Goal: Find specific page/section: Find specific page/section

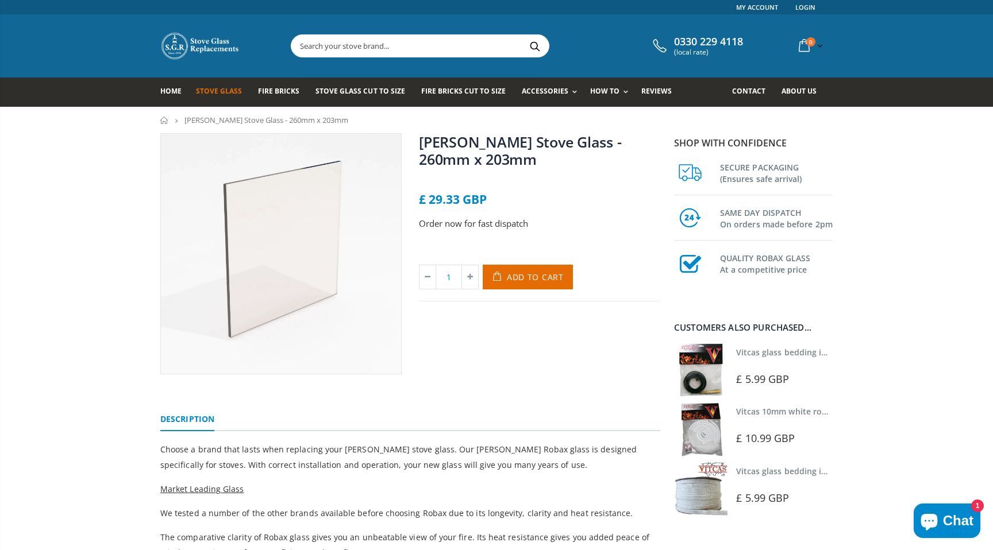
click at [226, 95] on span "Stove Glass" at bounding box center [219, 91] width 46 height 10
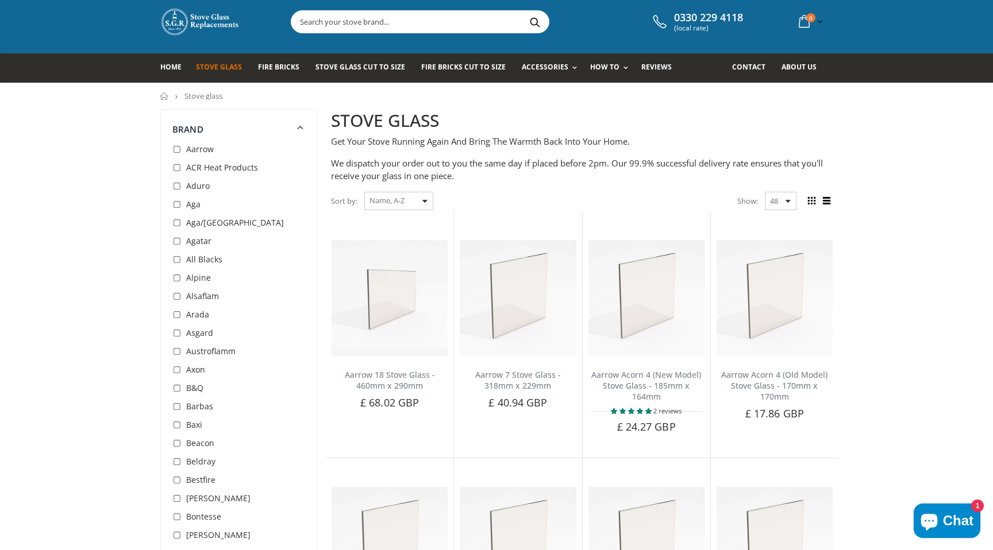
scroll to position [34, 0]
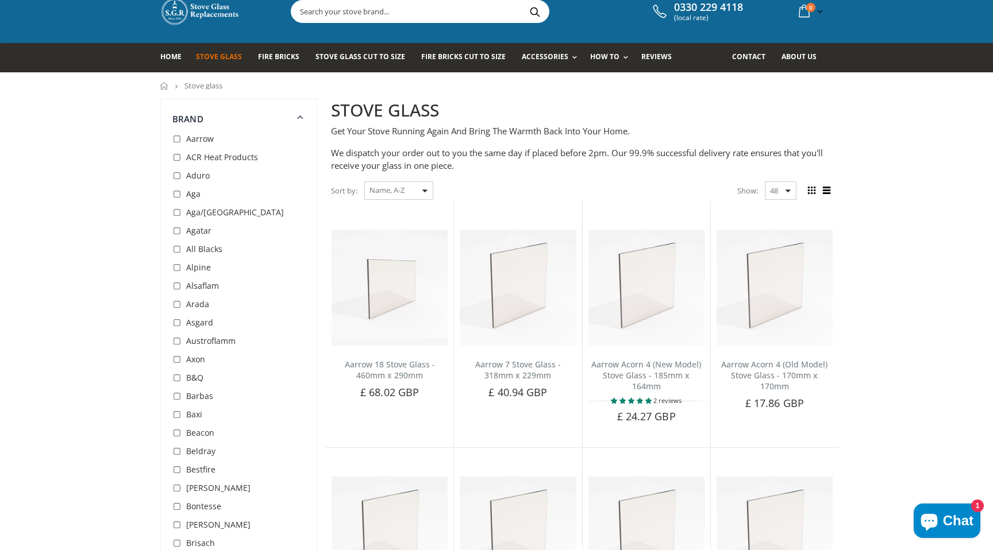
click at [429, 193] on select "Featured Best Selling Name, A-Z Name, Z-A Price, low to high Price, high to low…" at bounding box center [398, 191] width 69 height 18
click at [364, 182] on select "Featured Best Selling Name, A-Z Name, Z-A Price, low to high Price, high to low…" at bounding box center [398, 191] width 69 height 18
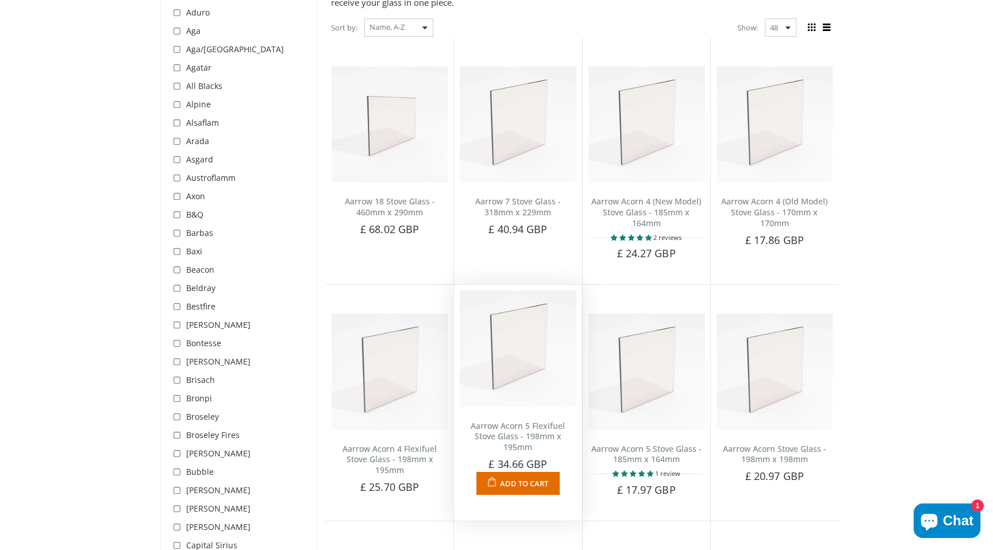
scroll to position [0, 0]
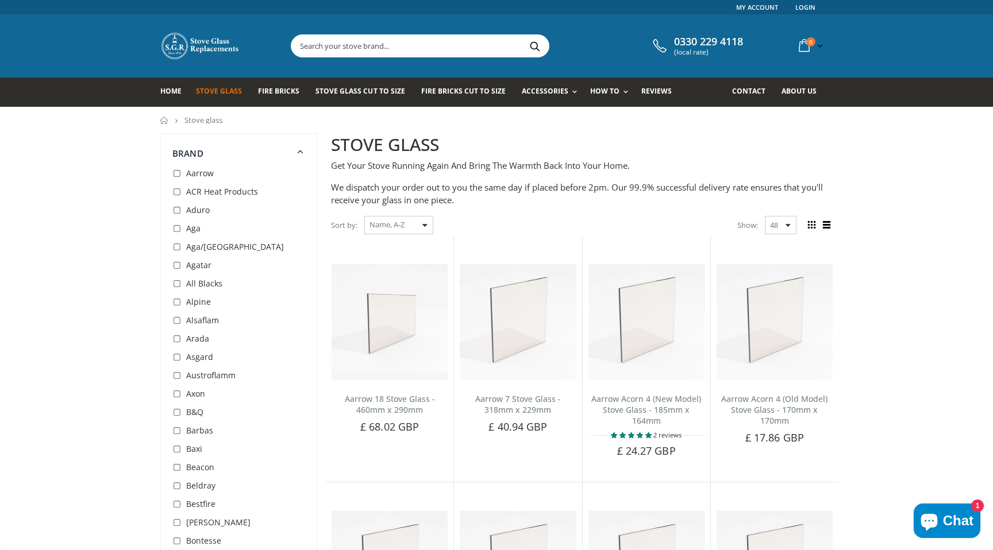
click at [301, 152] on icon at bounding box center [301, 150] width 14 height 13
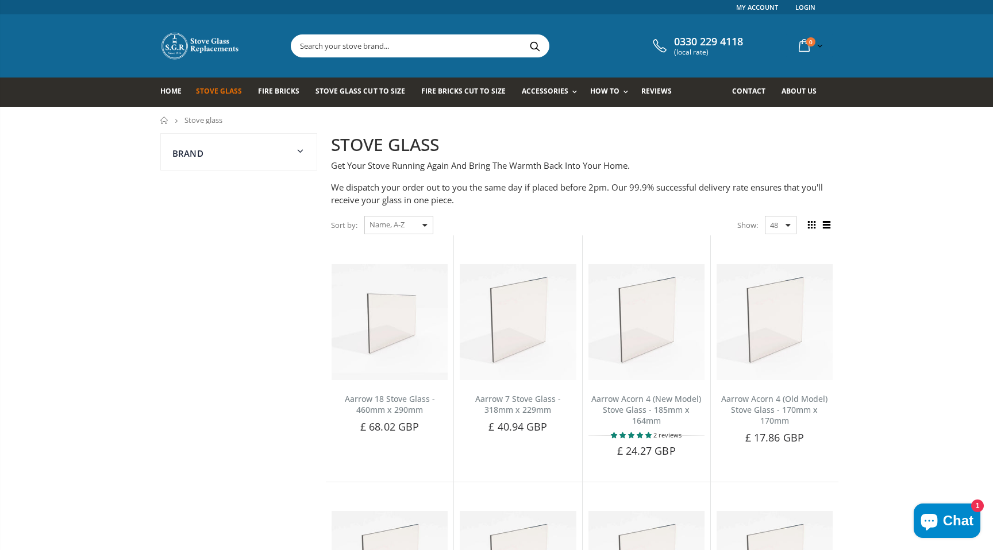
click at [301, 152] on icon at bounding box center [300, 151] width 15 height 14
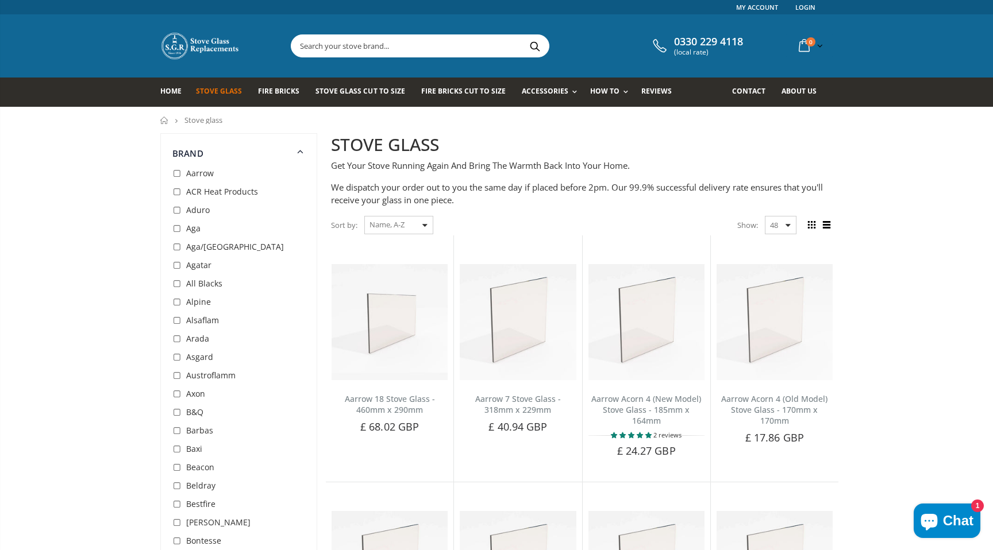
click at [464, 47] on input "text" at bounding box center [484, 46] width 386 height 22
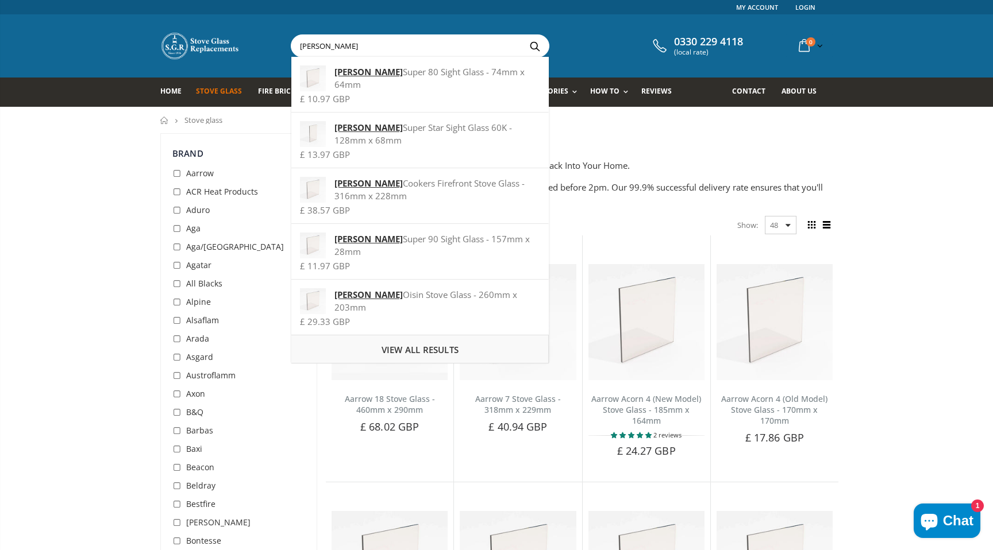
type input "[PERSON_NAME]"
click at [434, 344] on span "View all results" at bounding box center [419, 349] width 77 height 11
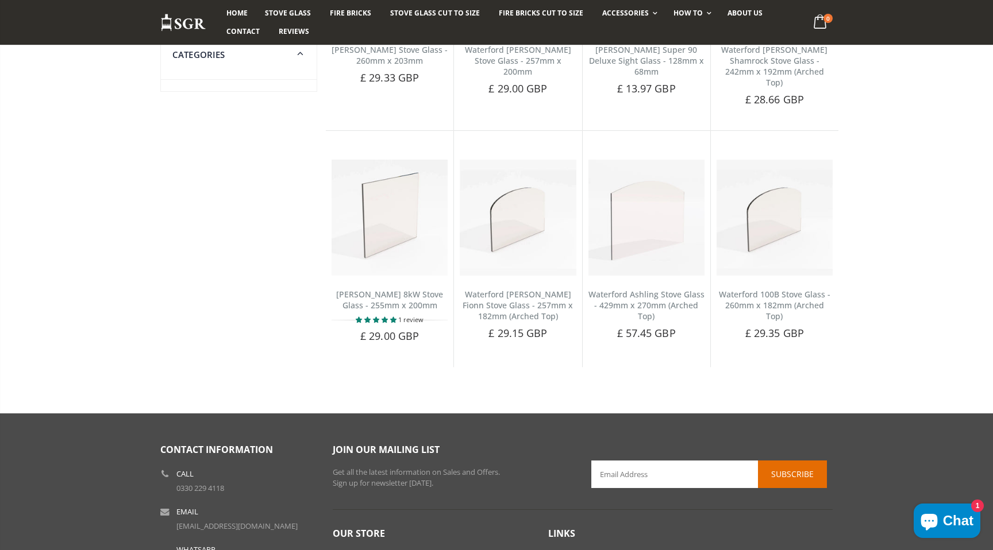
scroll to position [500, 0]
